Goal: Transaction & Acquisition: Register for event/course

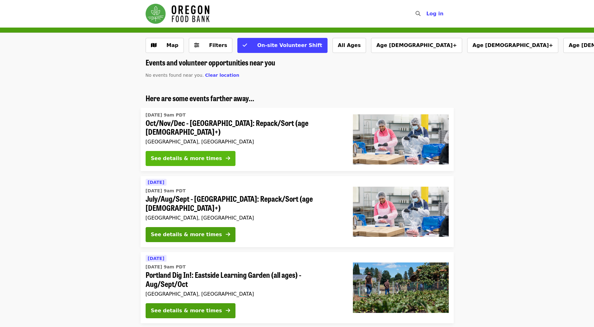
click at [218, 151] on button "See details & more times" at bounding box center [191, 158] width 90 height 15
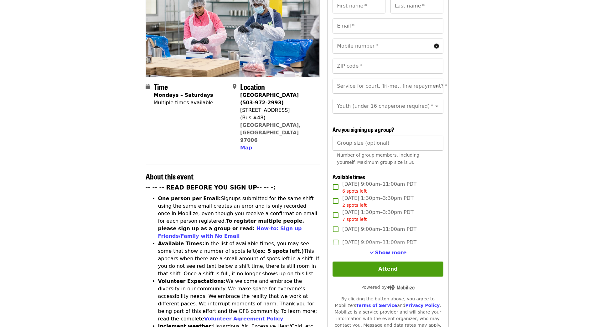
scroll to position [125, 0]
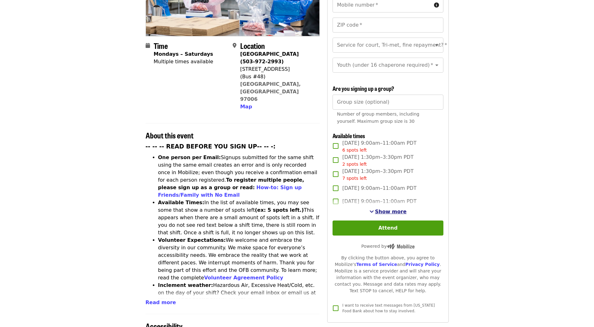
click at [394, 209] on span "Show more" at bounding box center [391, 212] width 32 height 6
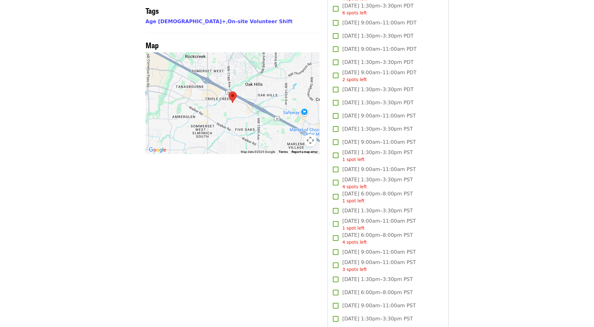
scroll to position [564, 0]
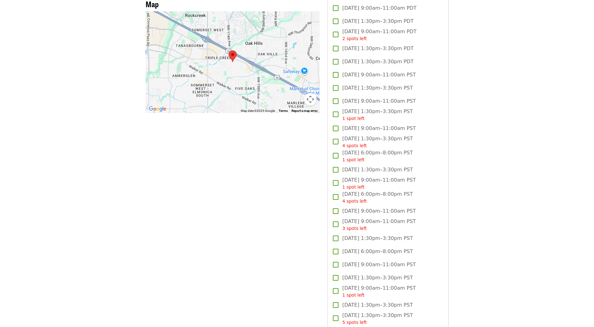
click at [407, 209] on span "[DATE] 9:00am–11:00am PST" at bounding box center [379, 211] width 74 height 8
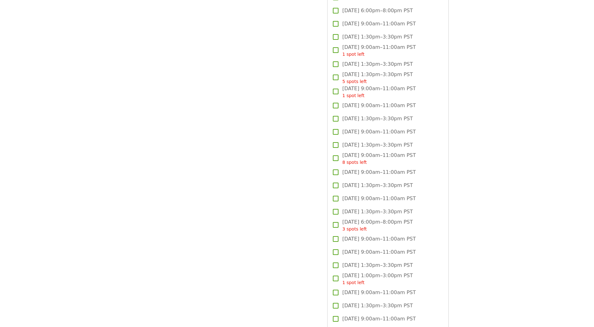
scroll to position [846, 0]
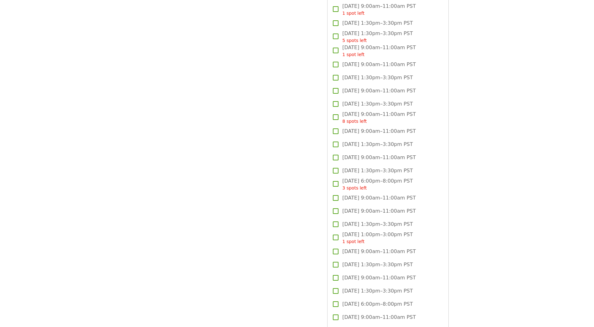
click at [394, 274] on span "[DATE] 9:00am–11:00am PST" at bounding box center [379, 278] width 74 height 8
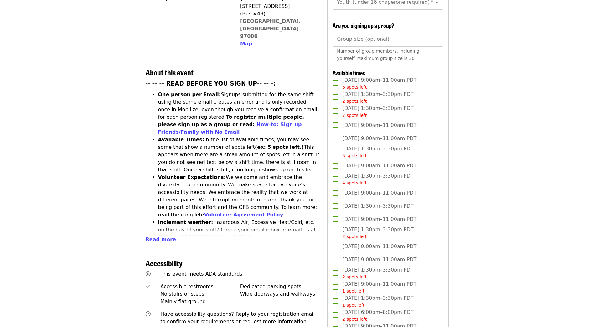
scroll to position [188, 0]
click at [302, 122] on link "How-to: Sign up Friends/Family with No Email" at bounding box center [230, 128] width 144 height 13
